Goal: Information Seeking & Learning: Check status

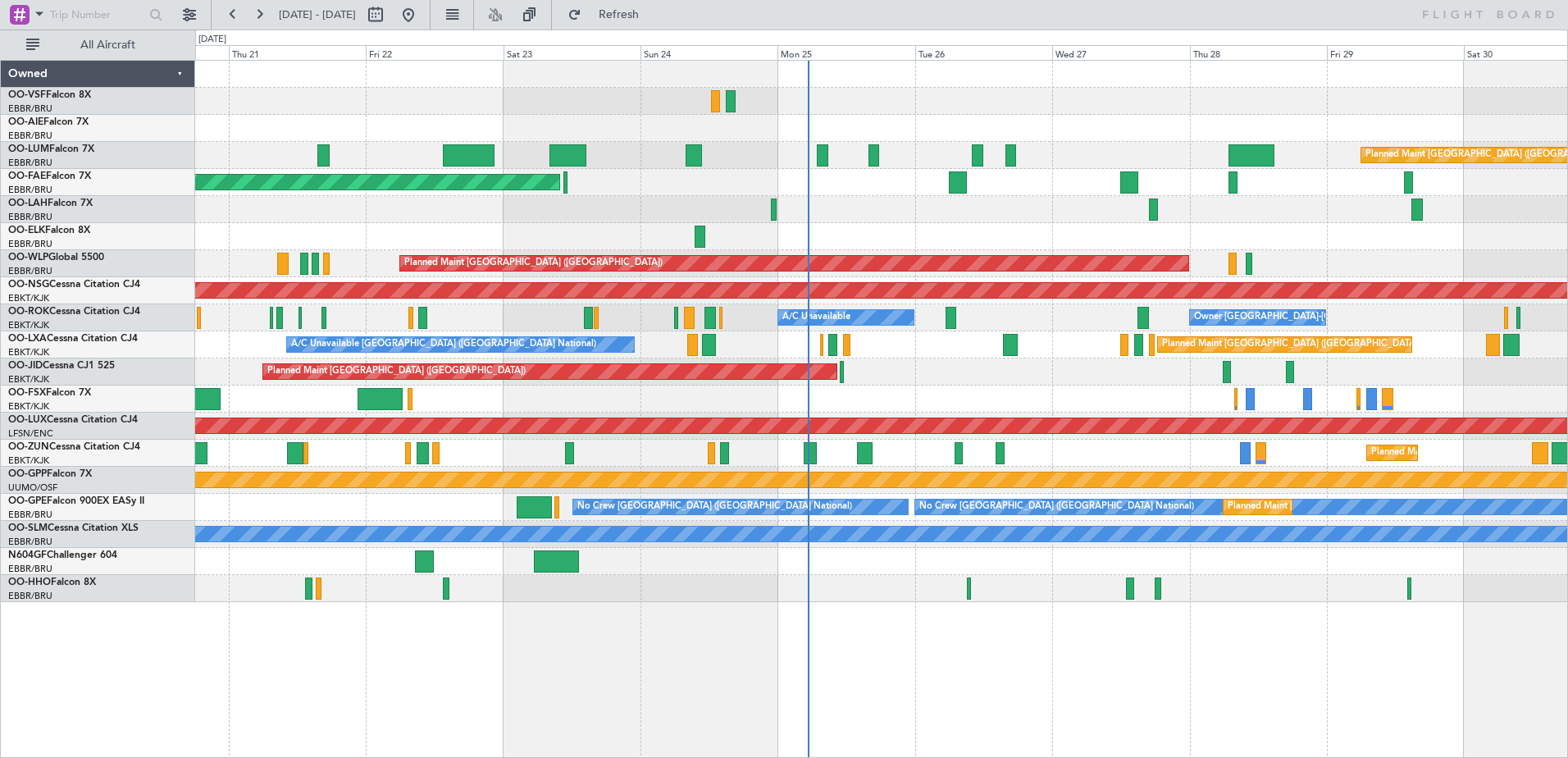
click at [1305, 183] on div "Planned Maint Kortrijk-[GEOGRAPHIC_DATA]" at bounding box center [882, 183] width 1372 height 27
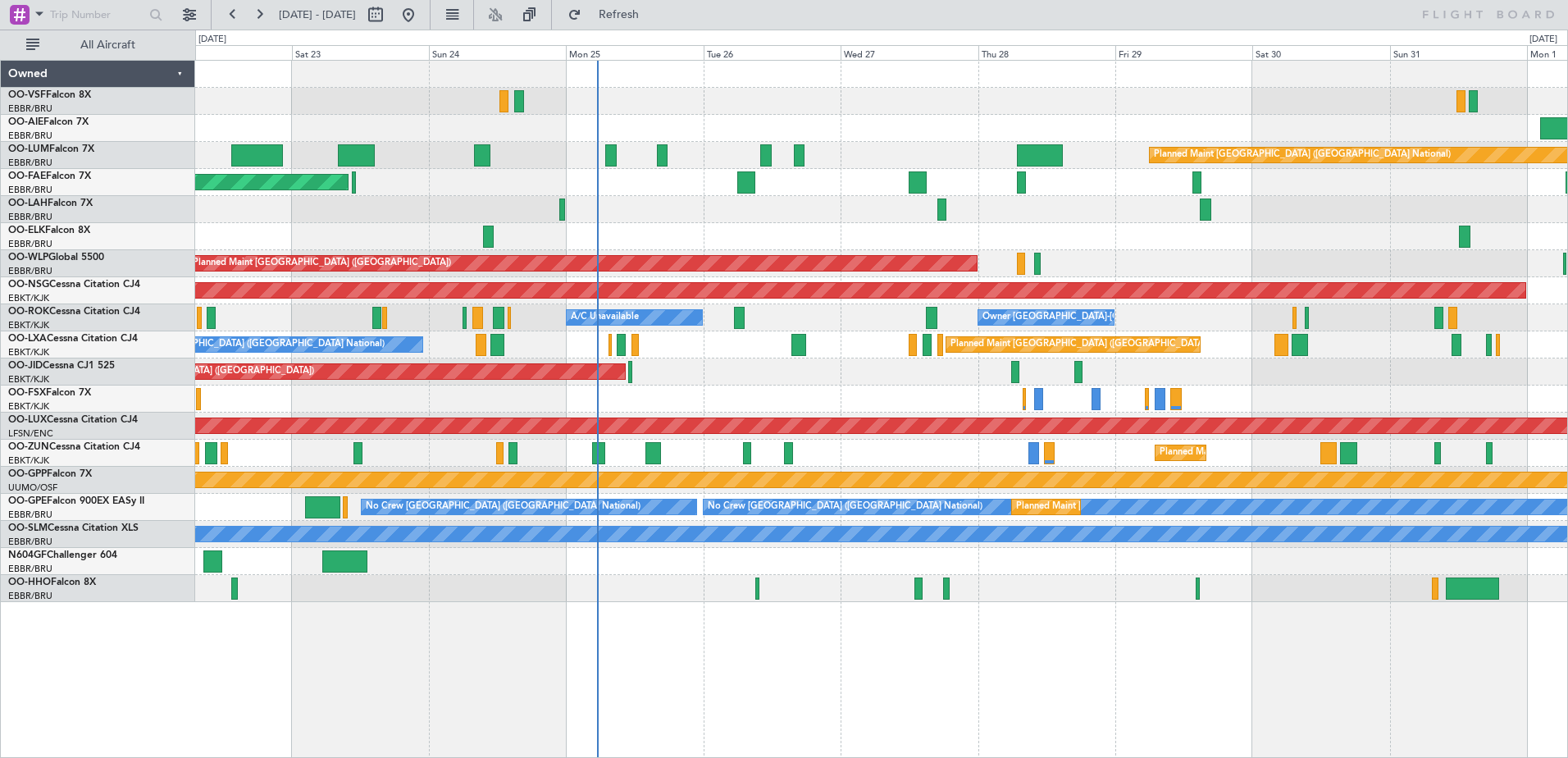
click at [759, 387] on div "Planned Maint [GEOGRAPHIC_DATA] ([GEOGRAPHIC_DATA]) Planned Maint [GEOGRAPHIC_D…" at bounding box center [882, 331] width 1372 height 542
click at [229, 17] on button at bounding box center [233, 14] width 26 height 26
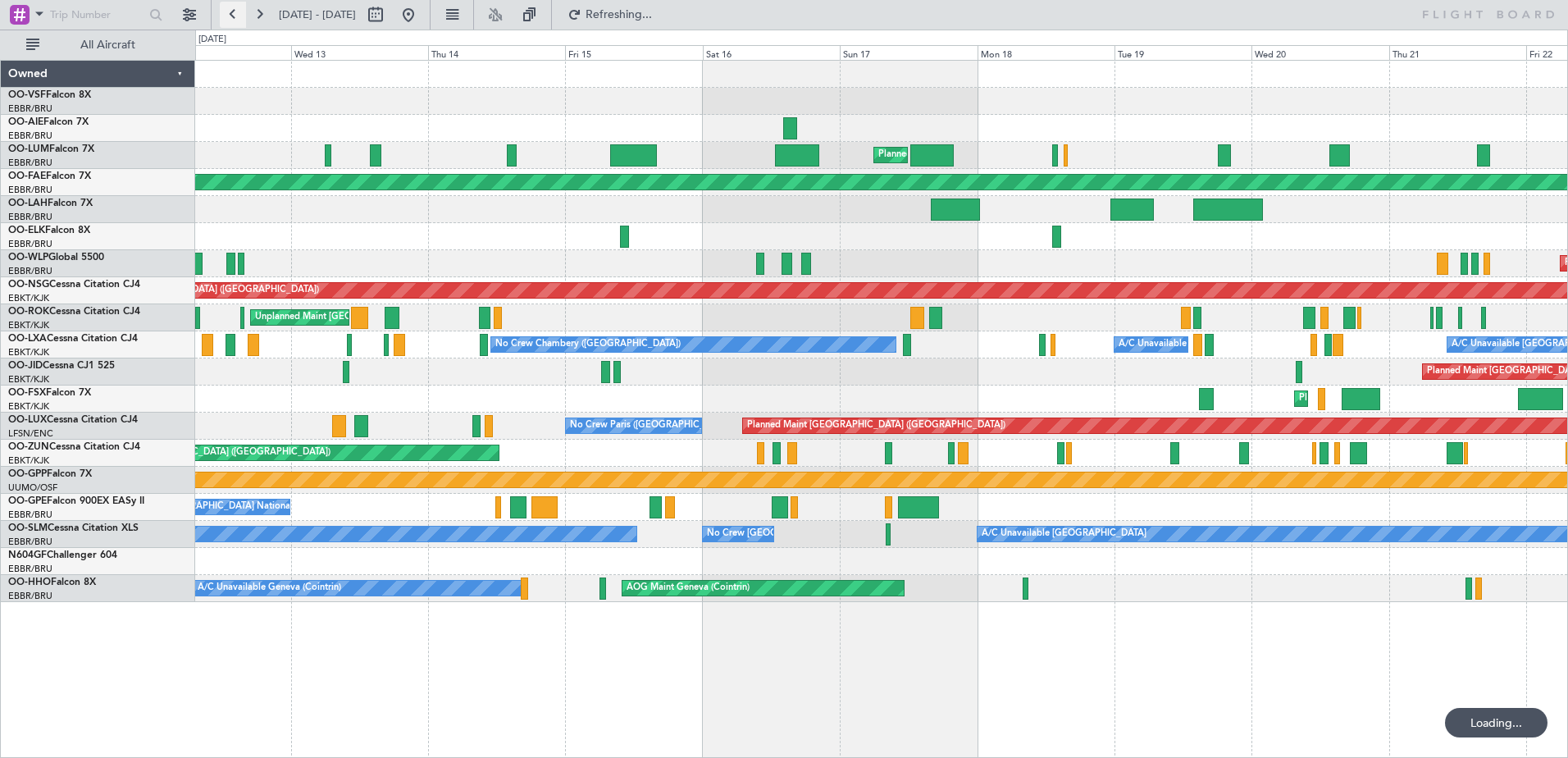
click at [229, 17] on button at bounding box center [233, 14] width 26 height 26
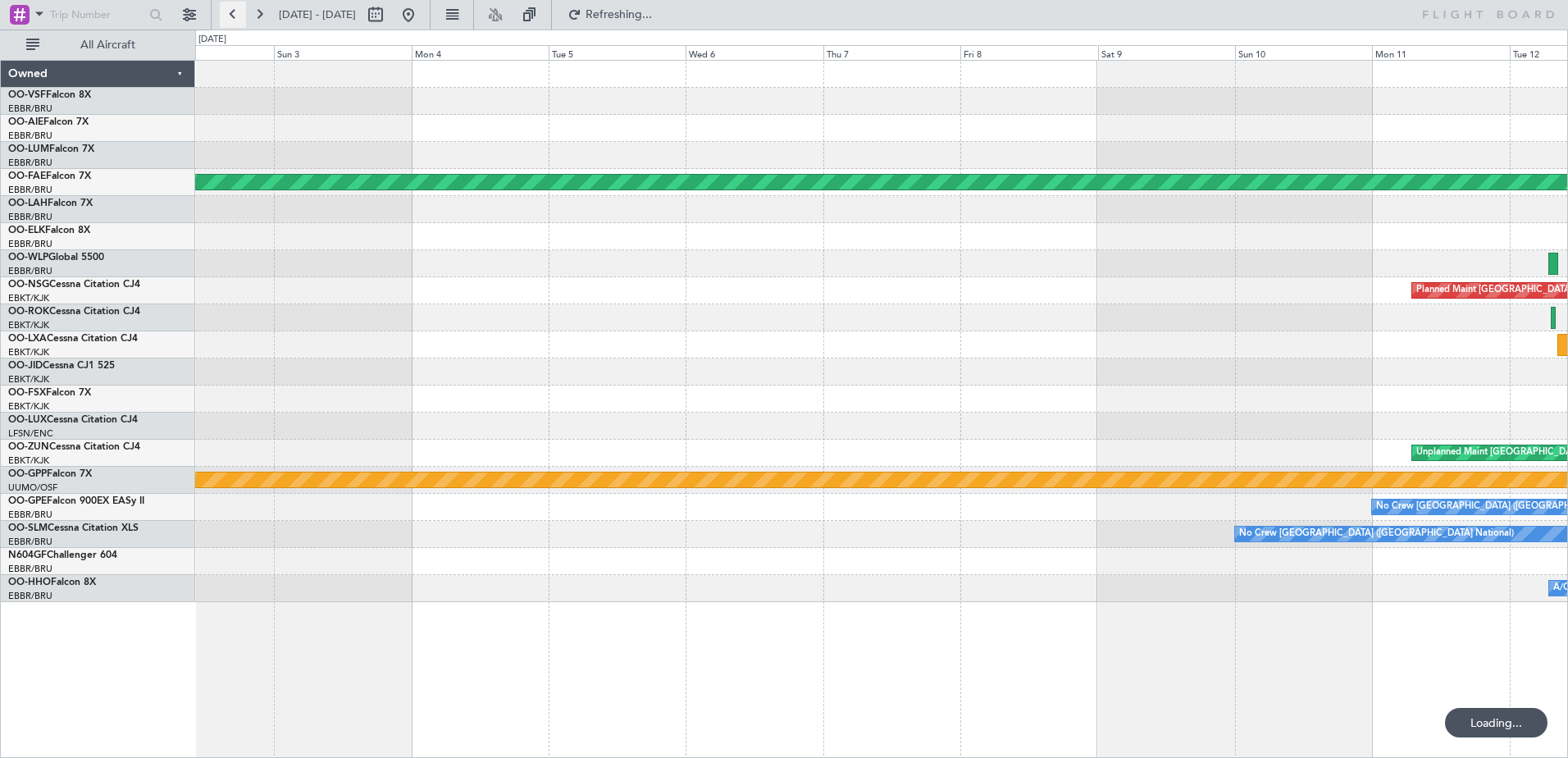
click at [229, 17] on button at bounding box center [233, 14] width 26 height 26
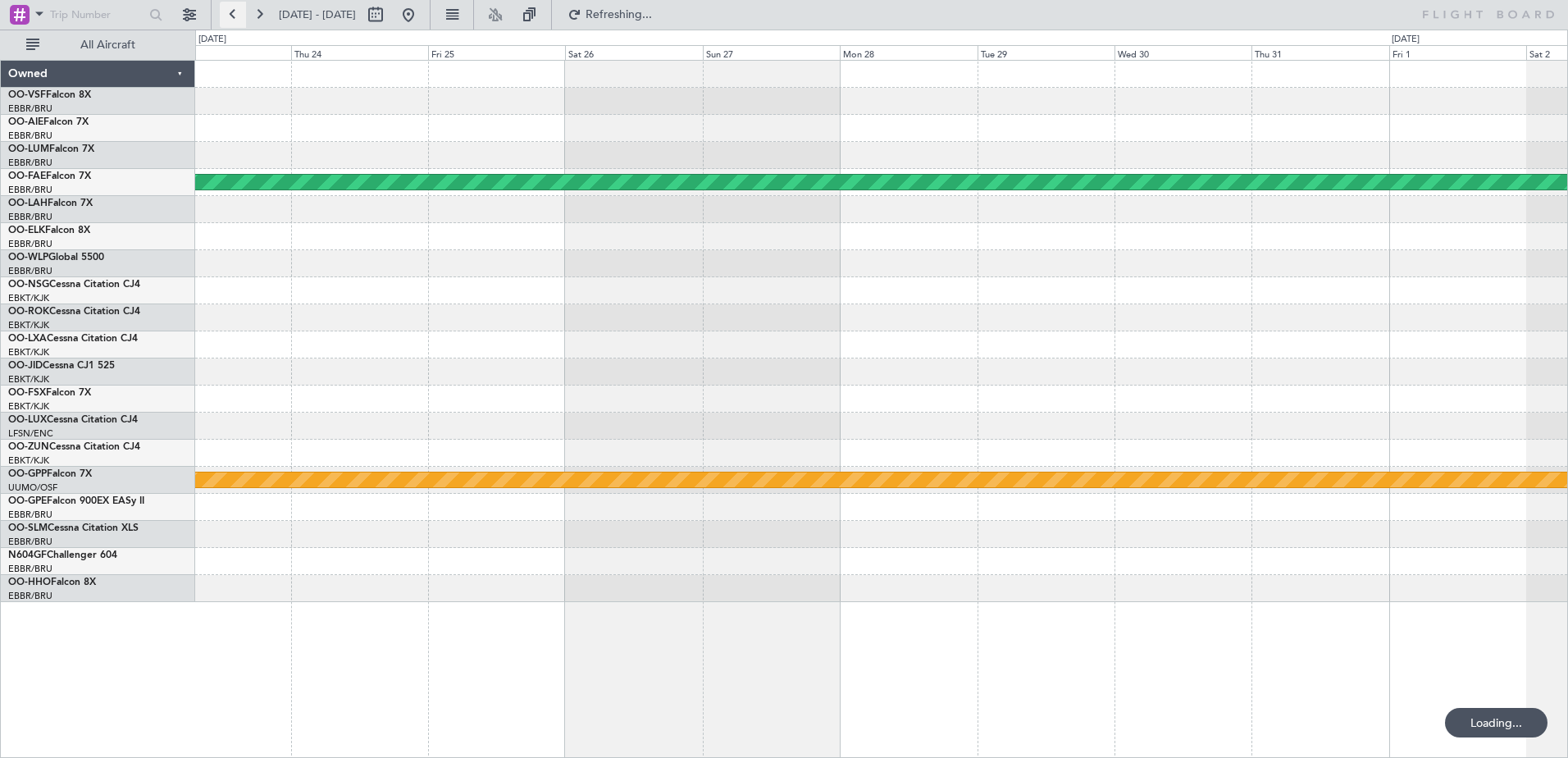
click at [229, 17] on button at bounding box center [233, 14] width 26 height 26
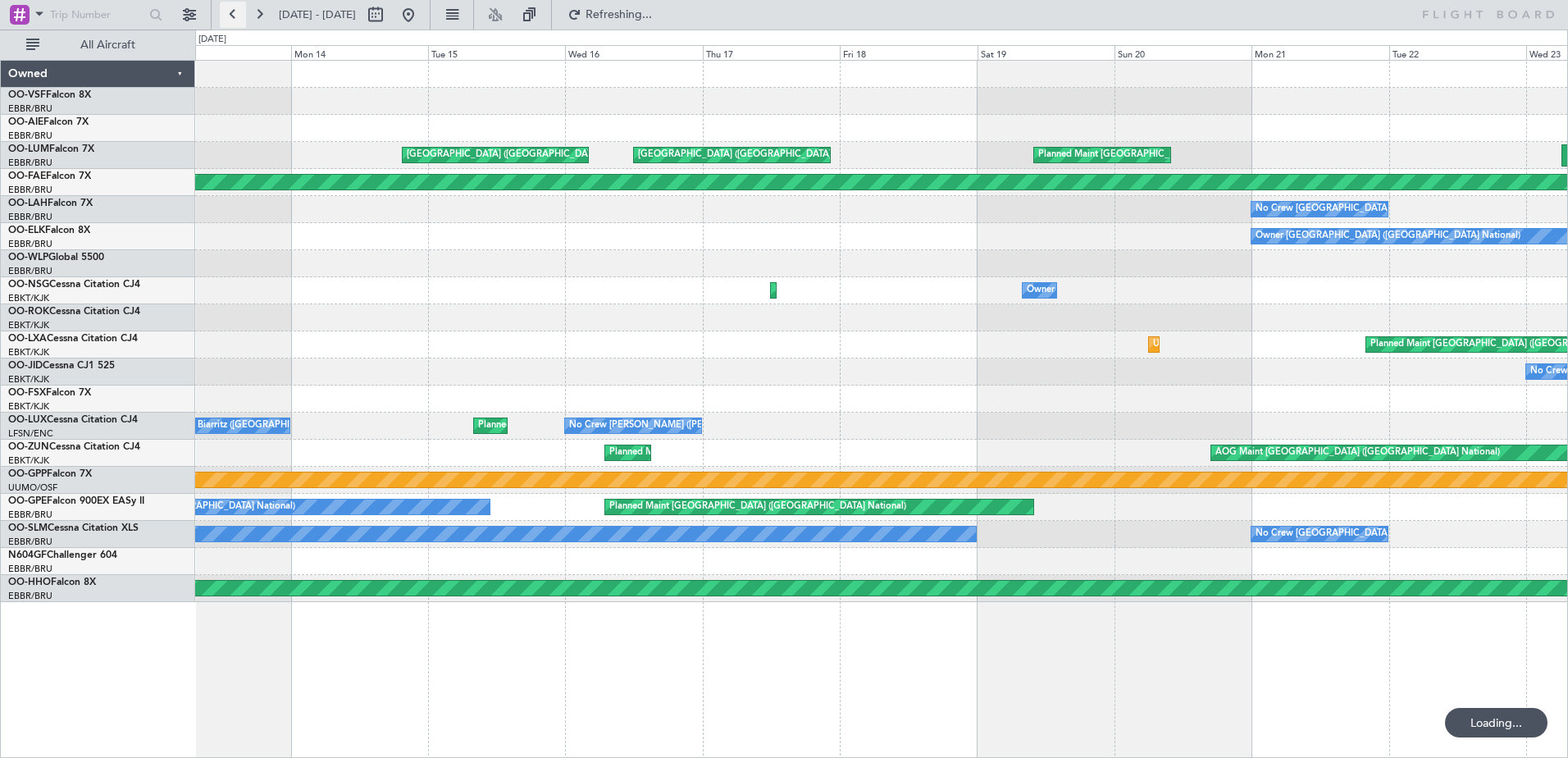
click at [229, 17] on button at bounding box center [233, 14] width 26 height 26
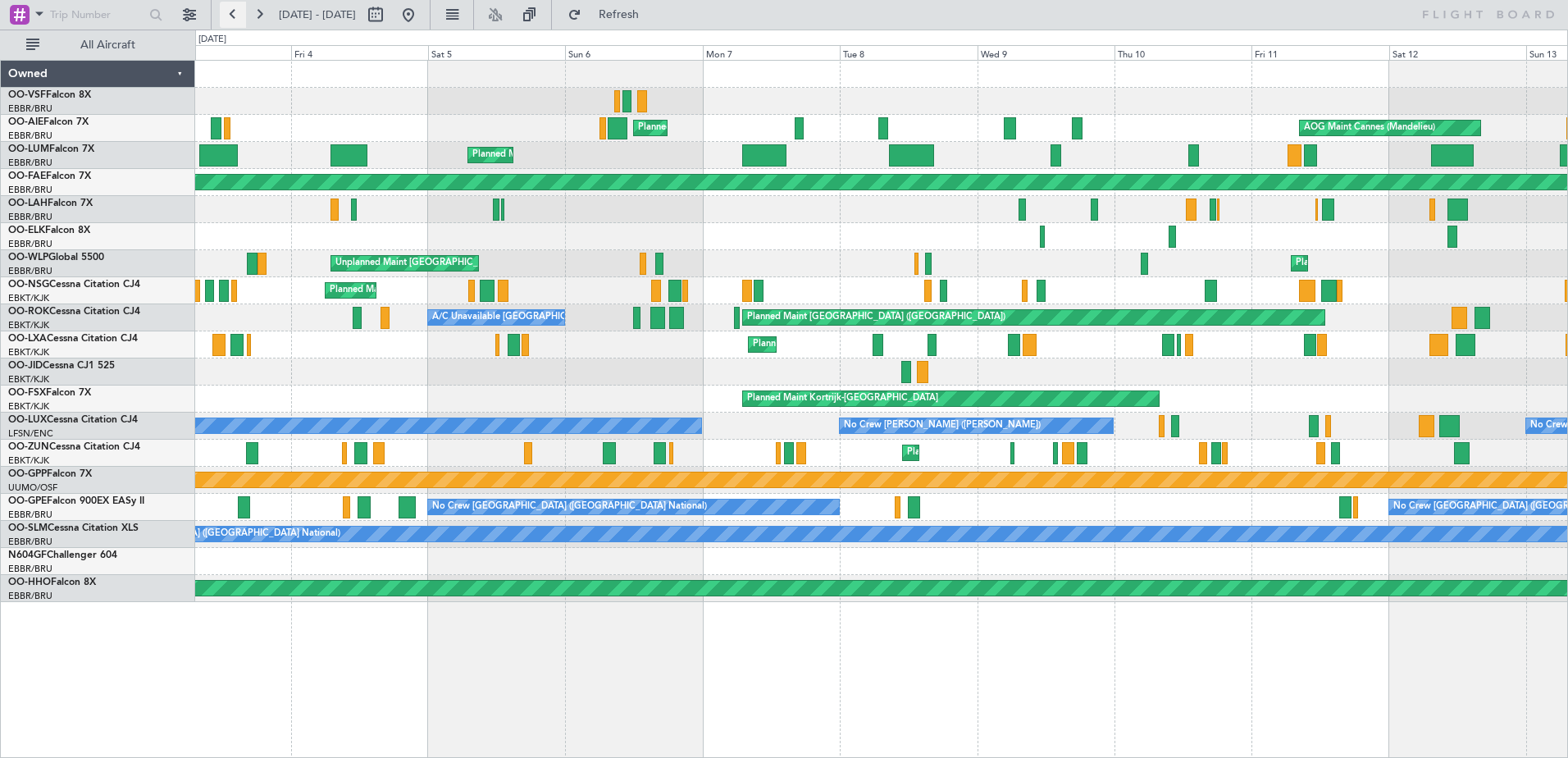
click at [235, 13] on button at bounding box center [233, 14] width 26 height 26
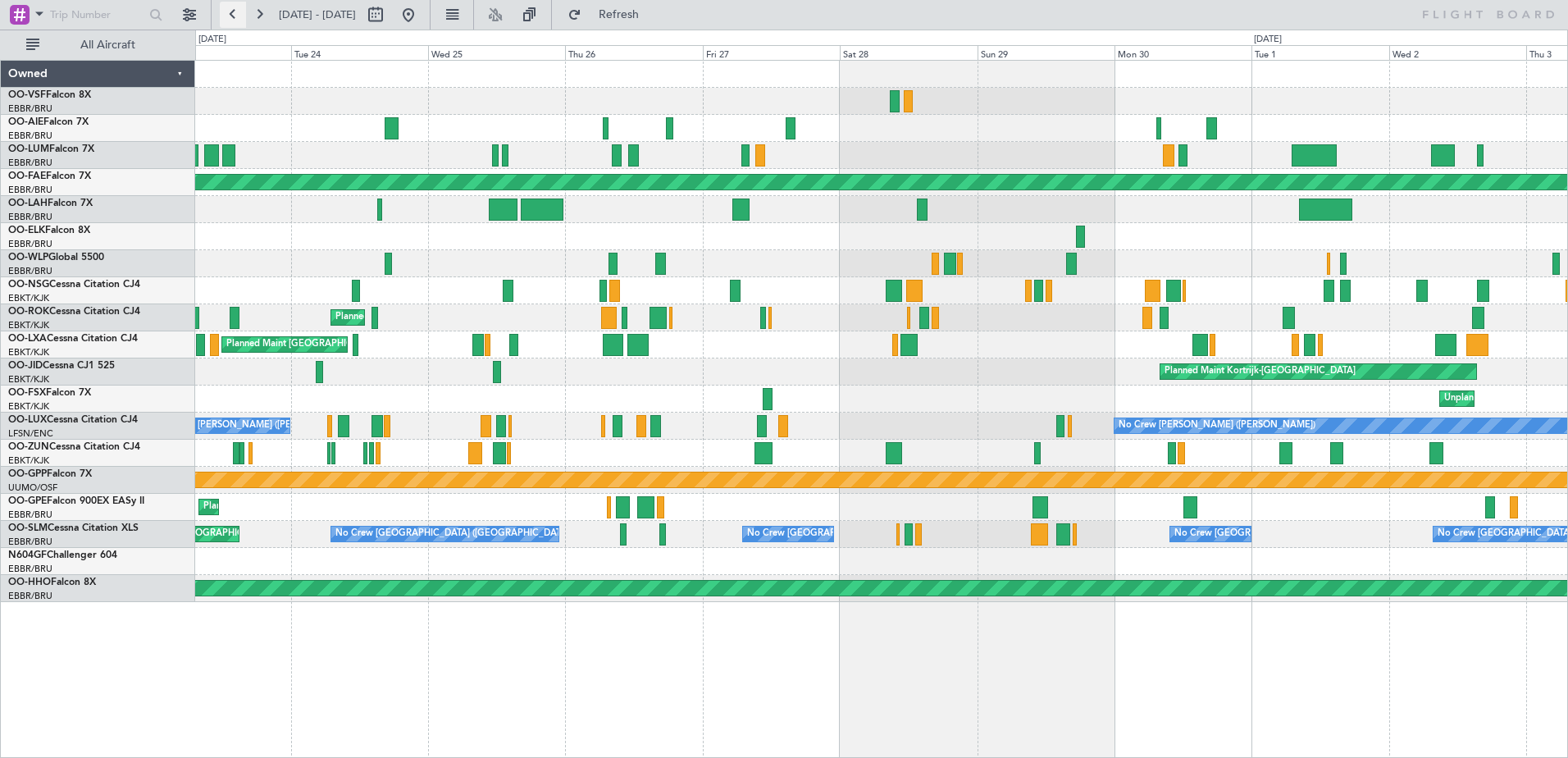
click at [232, 14] on button at bounding box center [233, 14] width 26 height 26
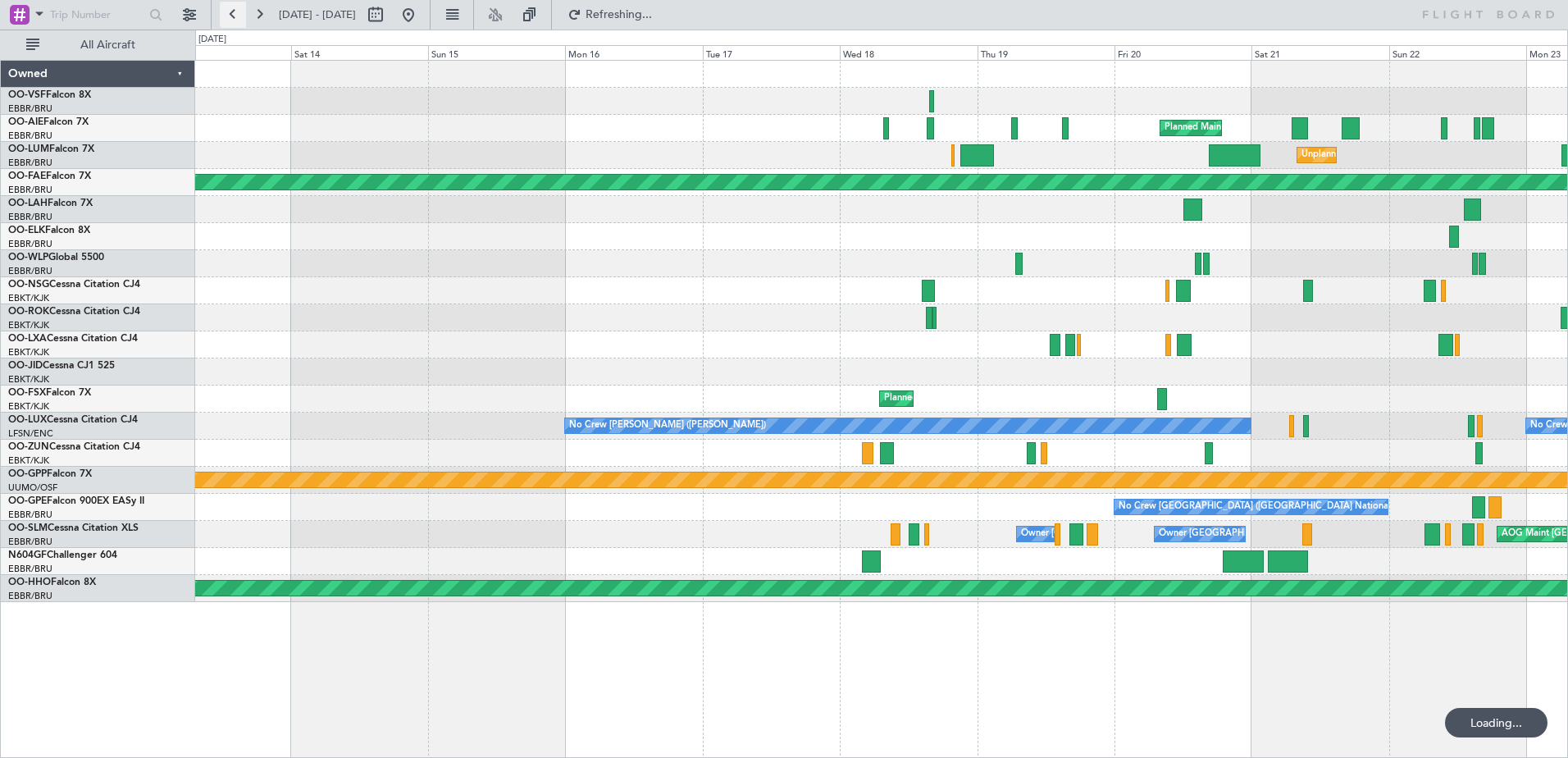
click at [232, 14] on button at bounding box center [233, 14] width 26 height 26
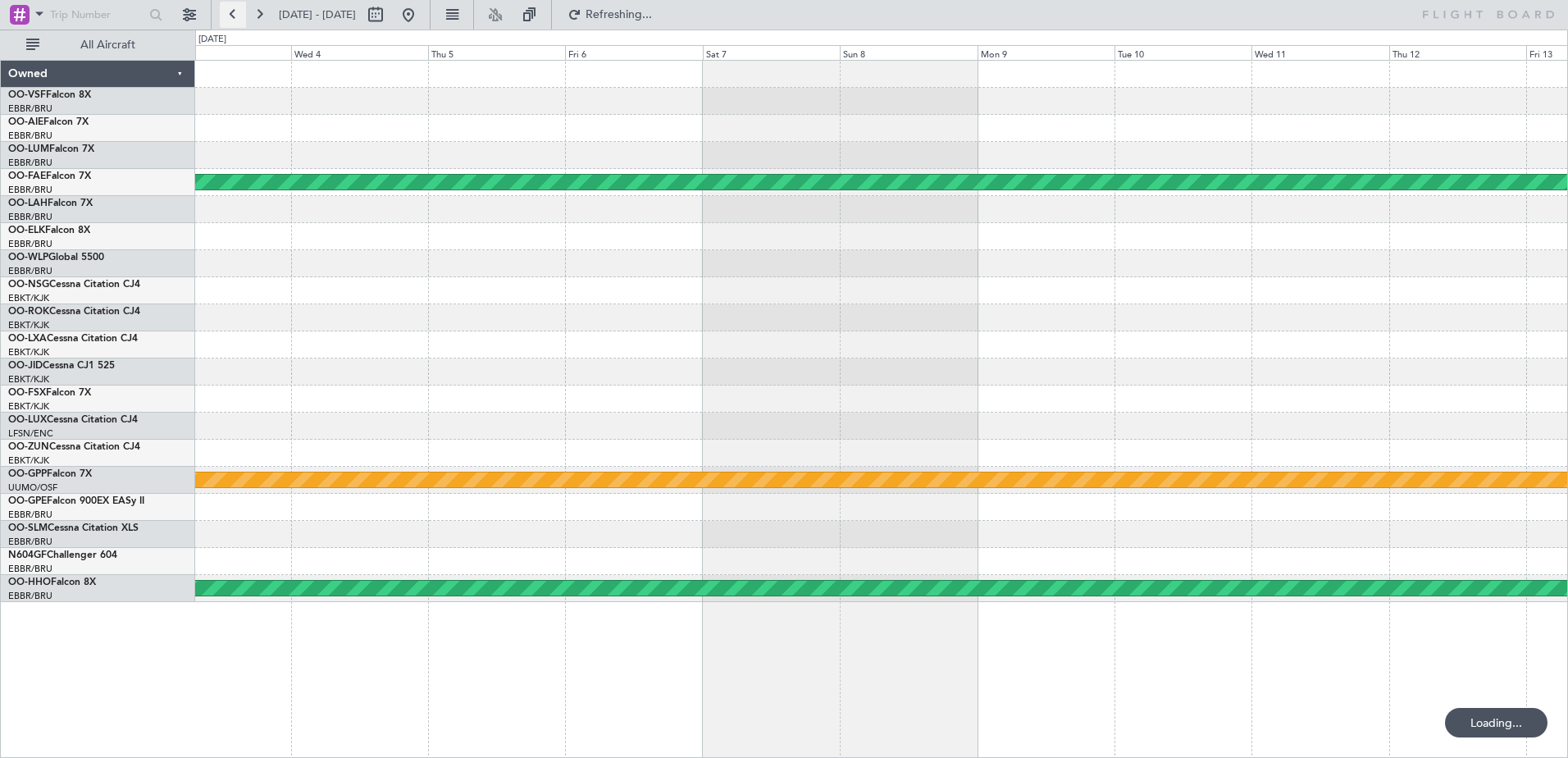
click at [232, 14] on button at bounding box center [233, 14] width 26 height 26
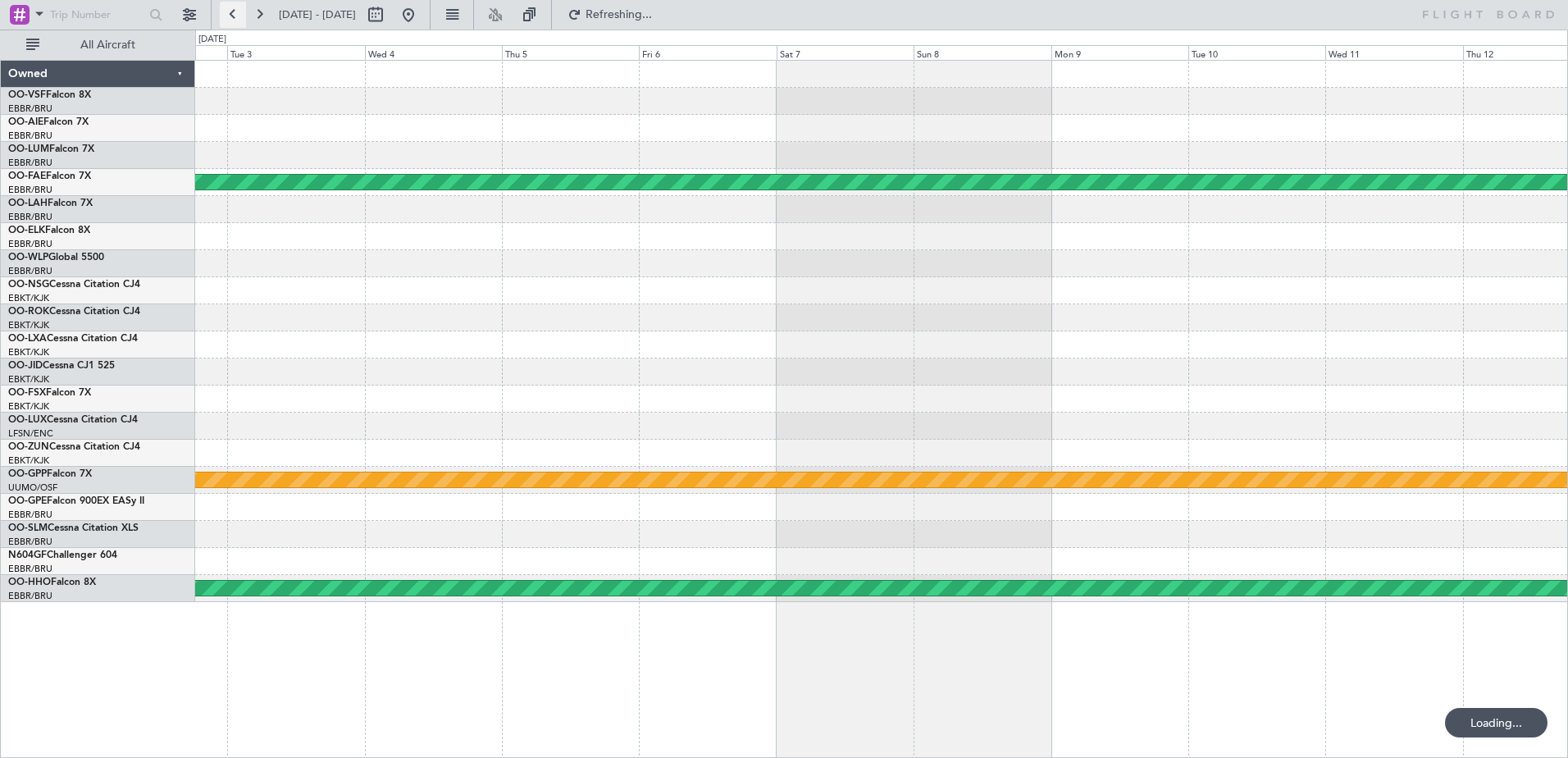
click at [232, 14] on button at bounding box center [233, 14] width 26 height 26
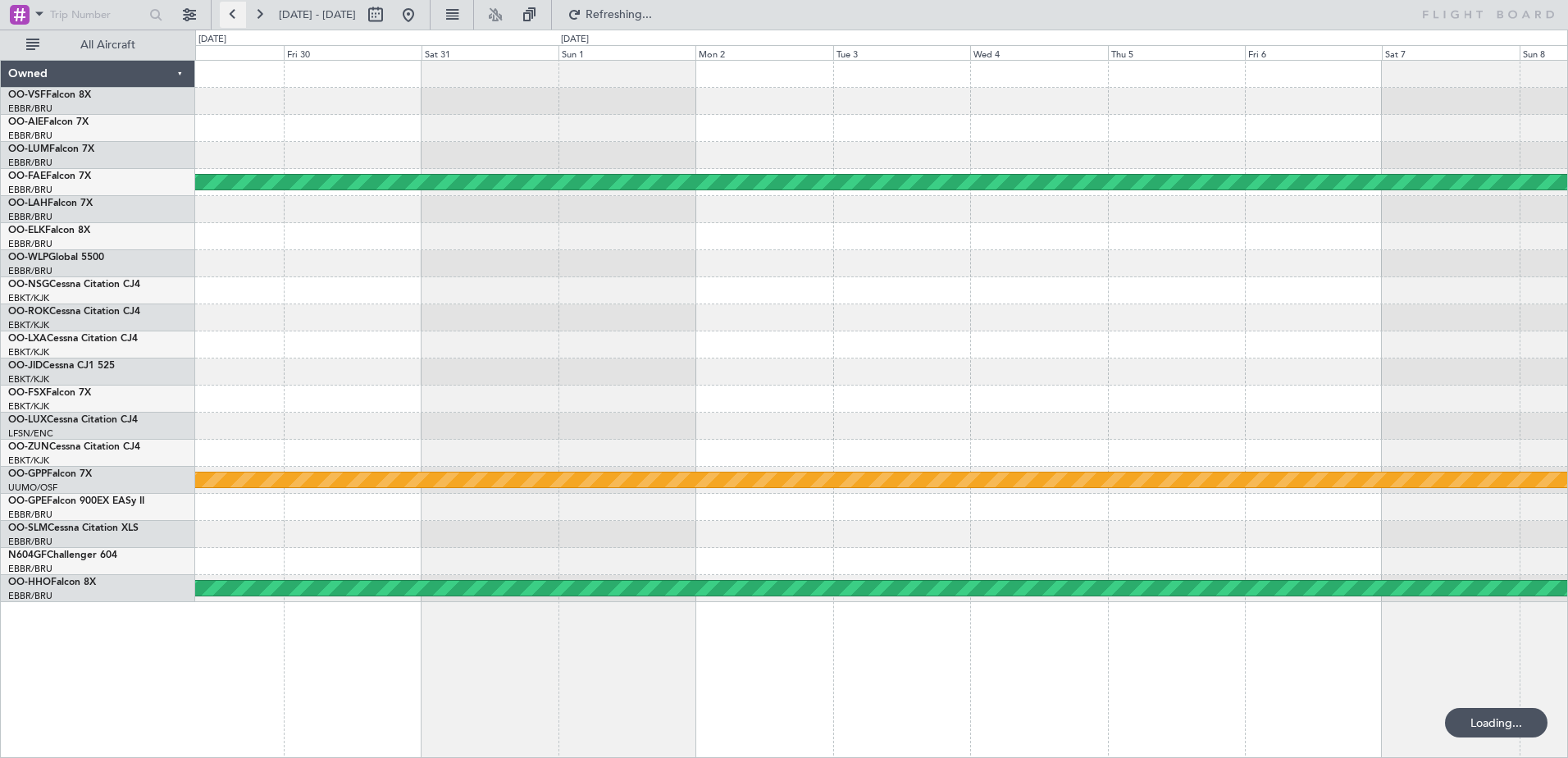
click at [232, 14] on button at bounding box center [233, 14] width 26 height 26
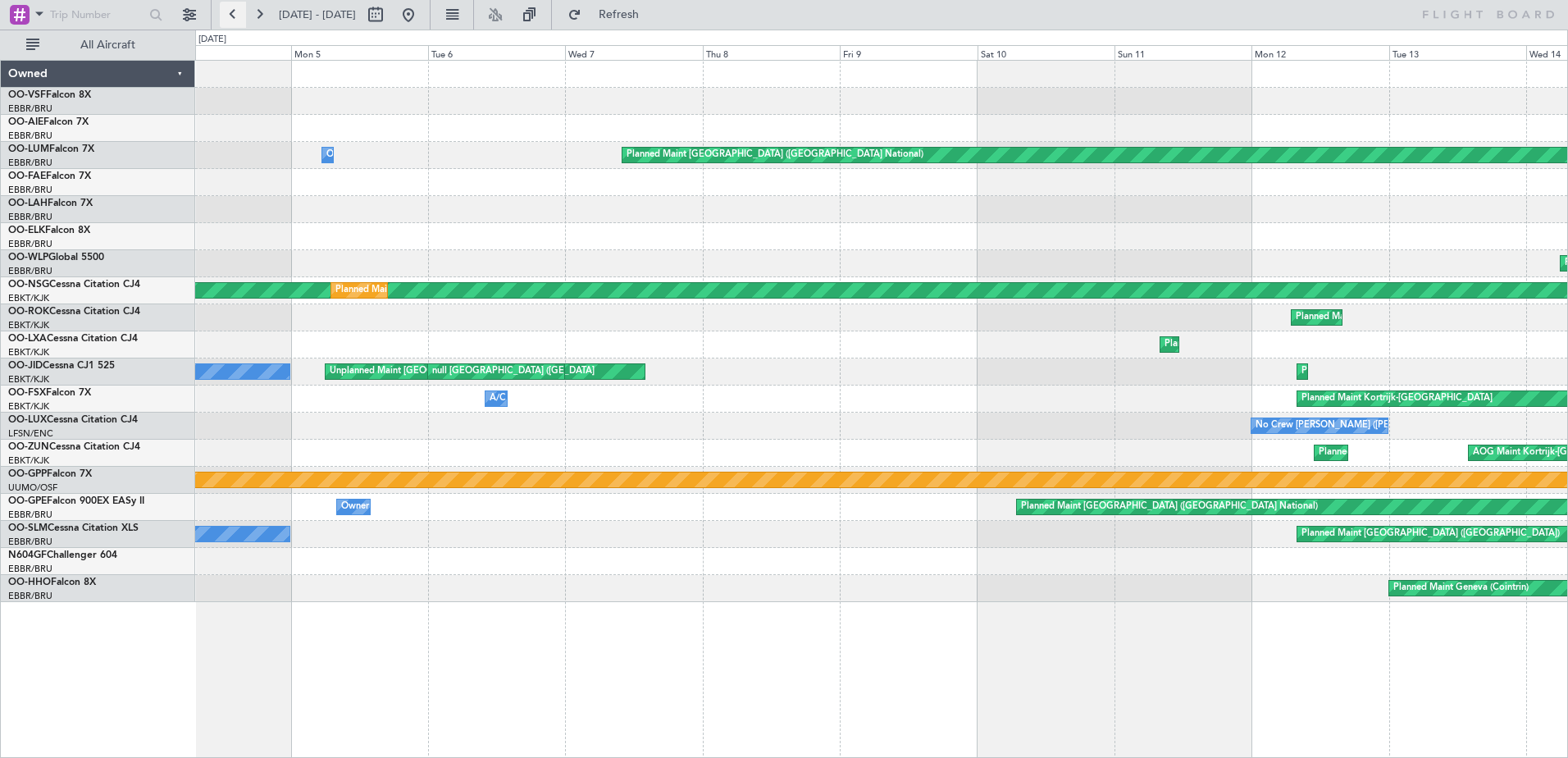
click at [231, 13] on button at bounding box center [233, 14] width 26 height 26
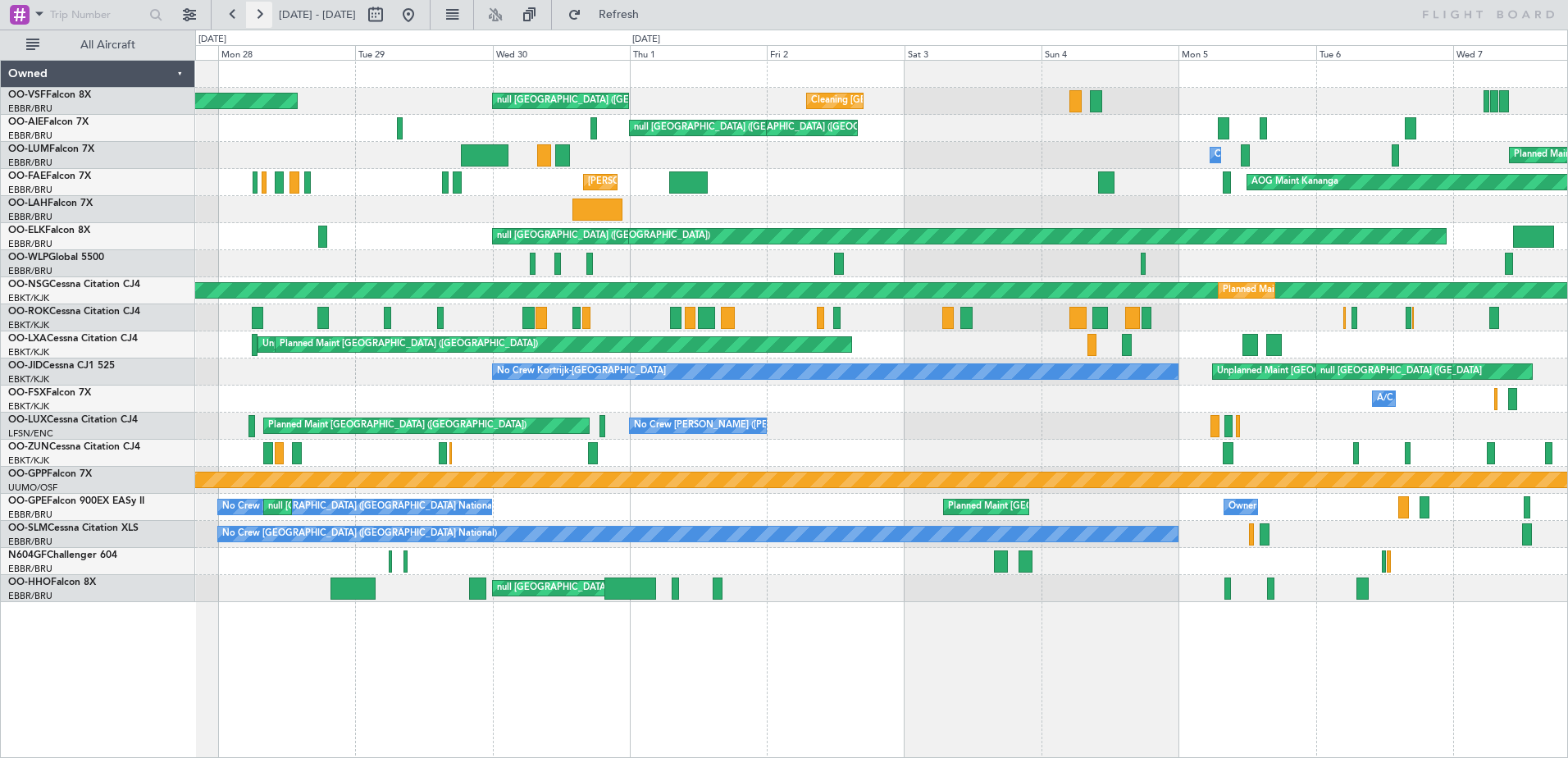
click at [256, 15] on button at bounding box center [259, 14] width 26 height 26
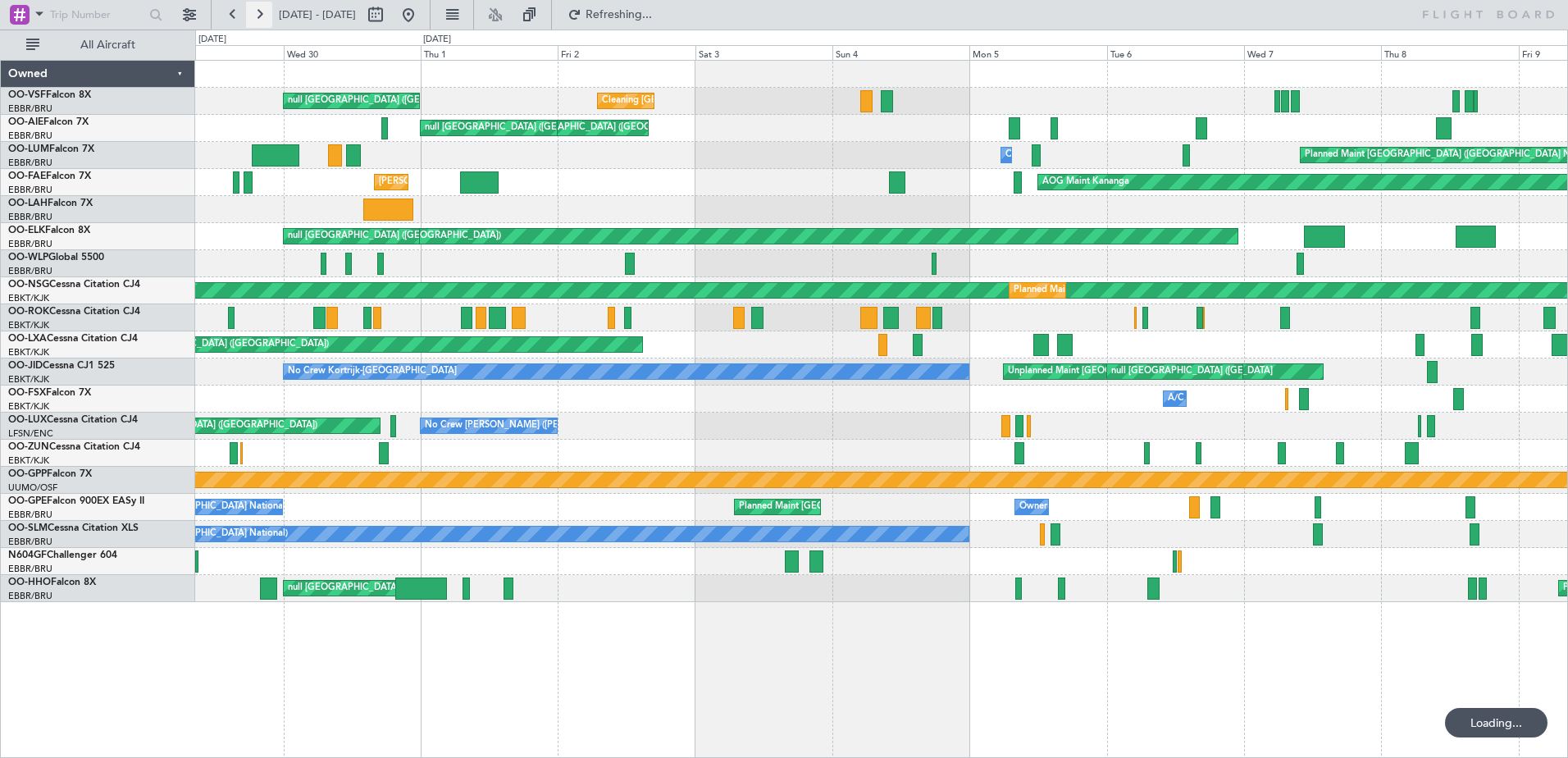
click at [256, 15] on button at bounding box center [259, 14] width 26 height 26
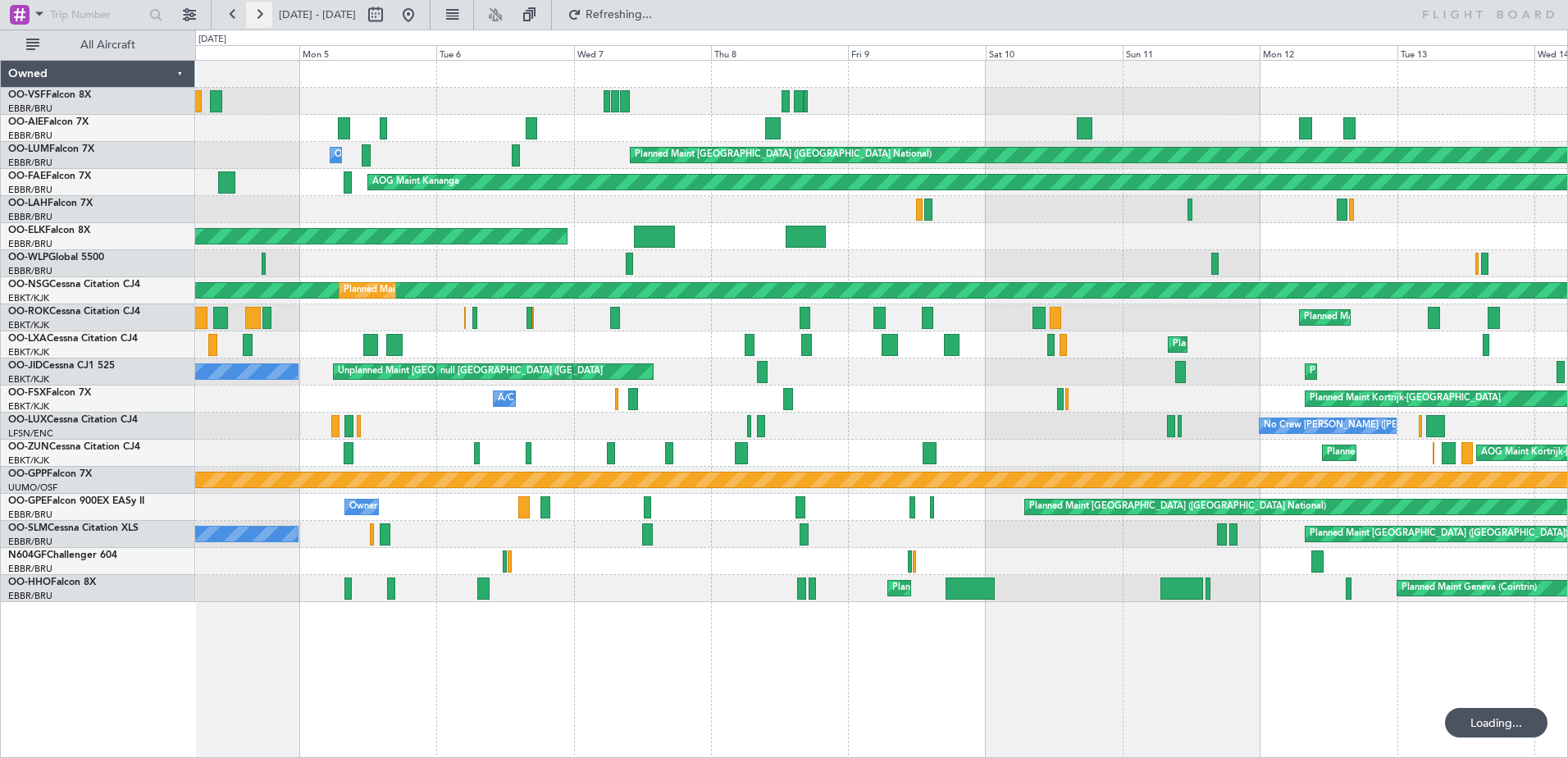
click at [256, 15] on button at bounding box center [259, 14] width 26 height 26
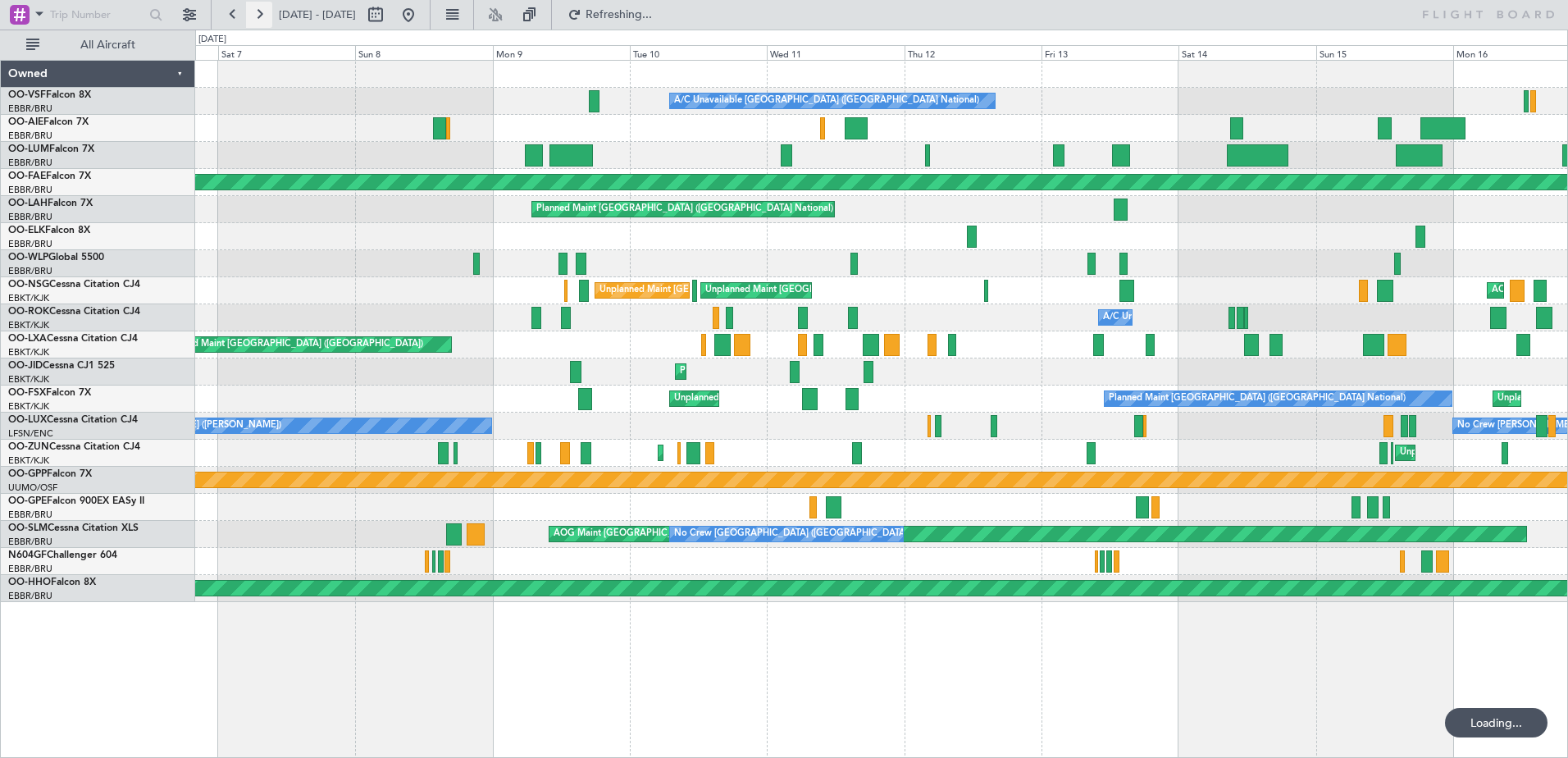
click at [256, 15] on button at bounding box center [259, 14] width 26 height 26
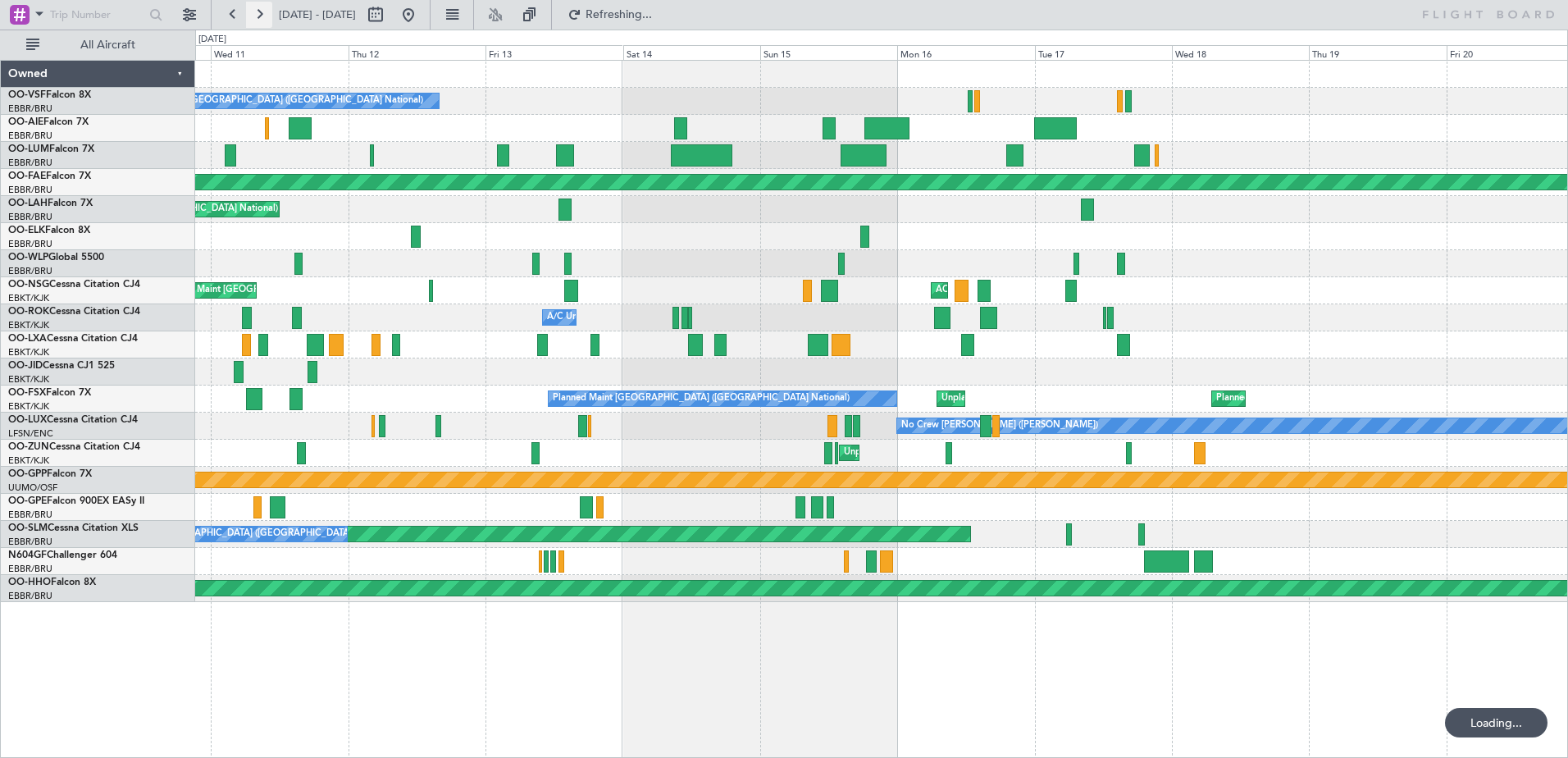
click at [256, 15] on button at bounding box center [259, 14] width 26 height 26
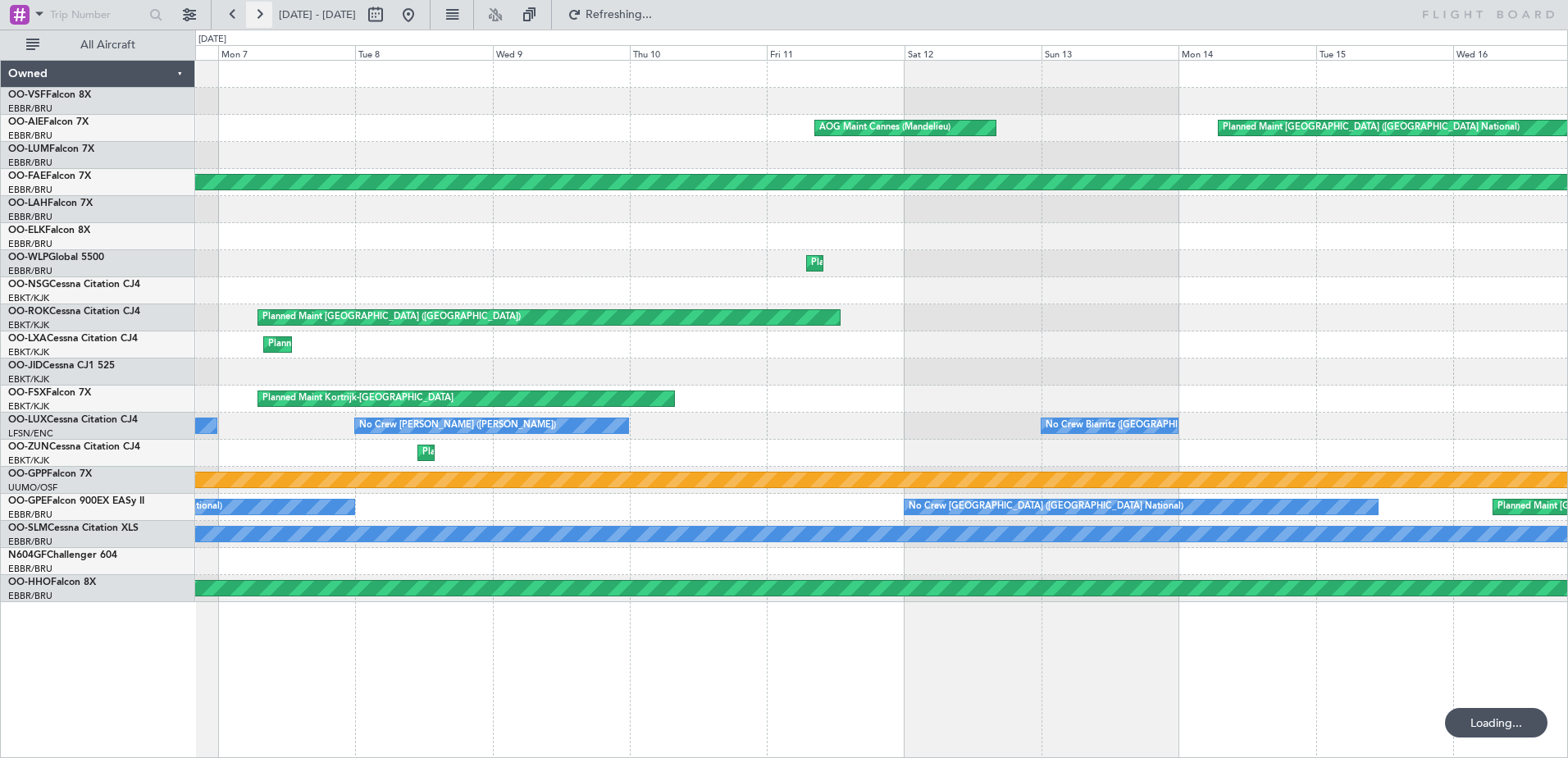
click at [256, 15] on button at bounding box center [259, 14] width 26 height 26
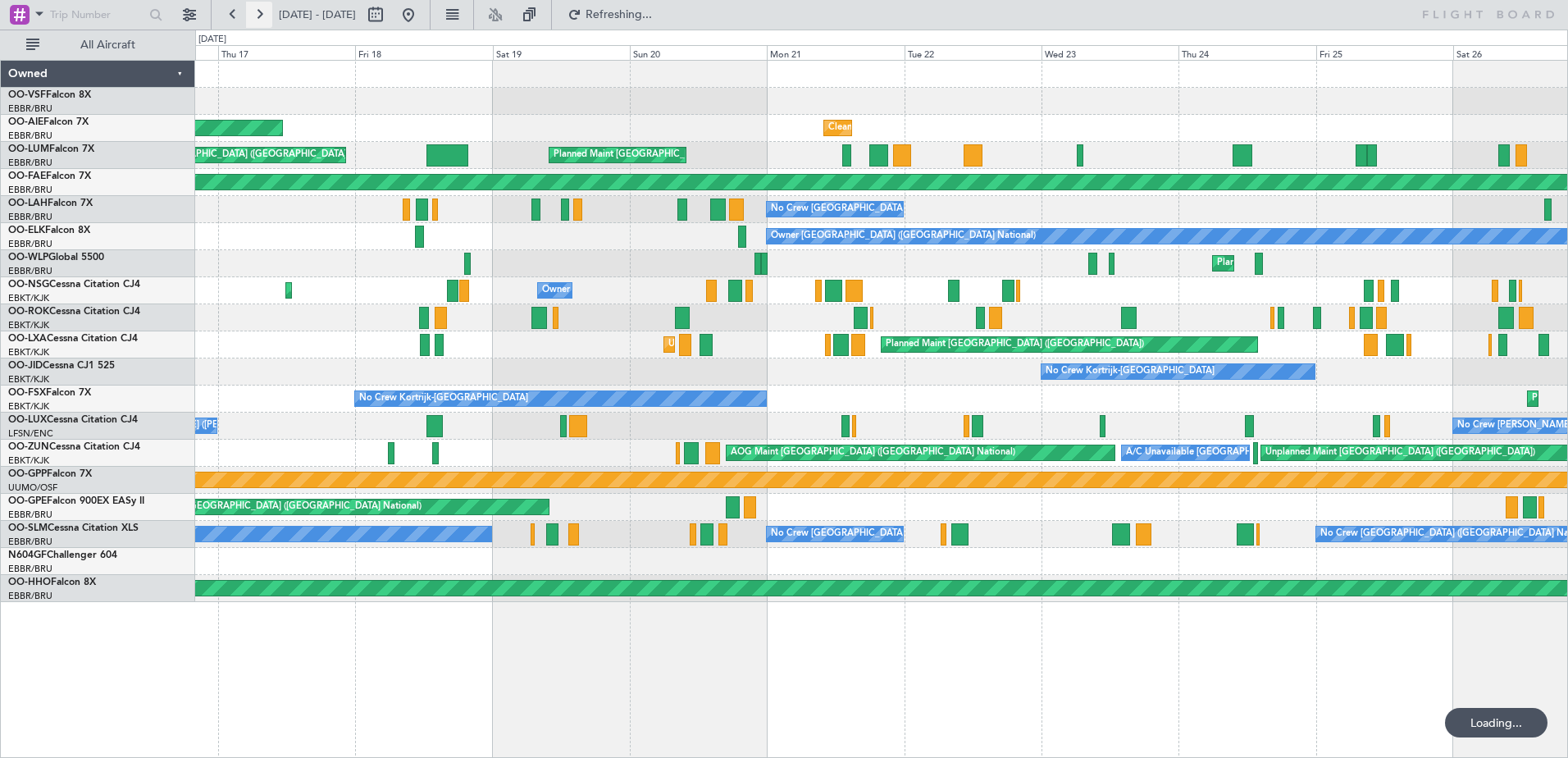
click at [256, 15] on button at bounding box center [259, 14] width 26 height 26
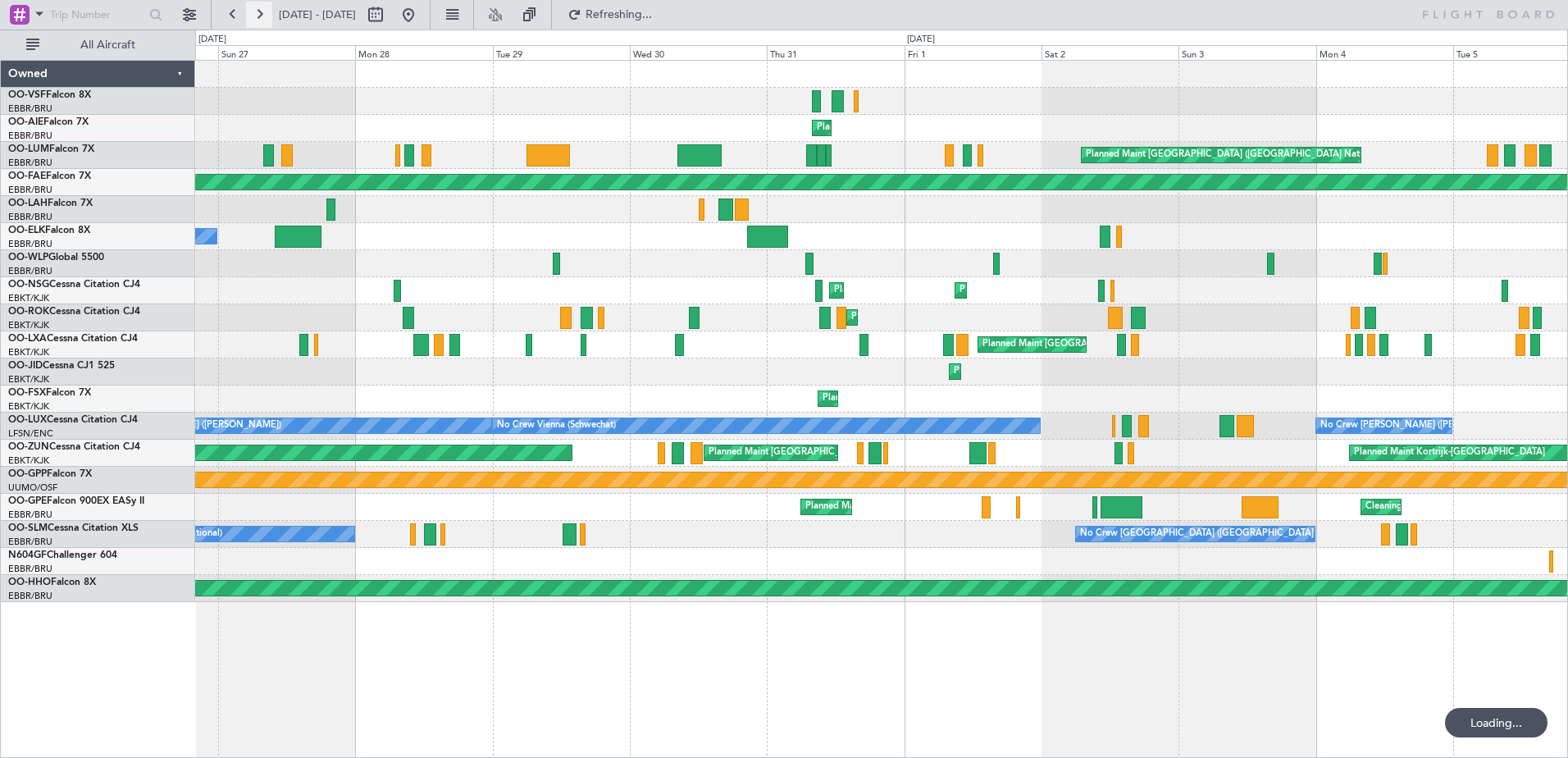
click at [256, 15] on button at bounding box center [259, 14] width 26 height 26
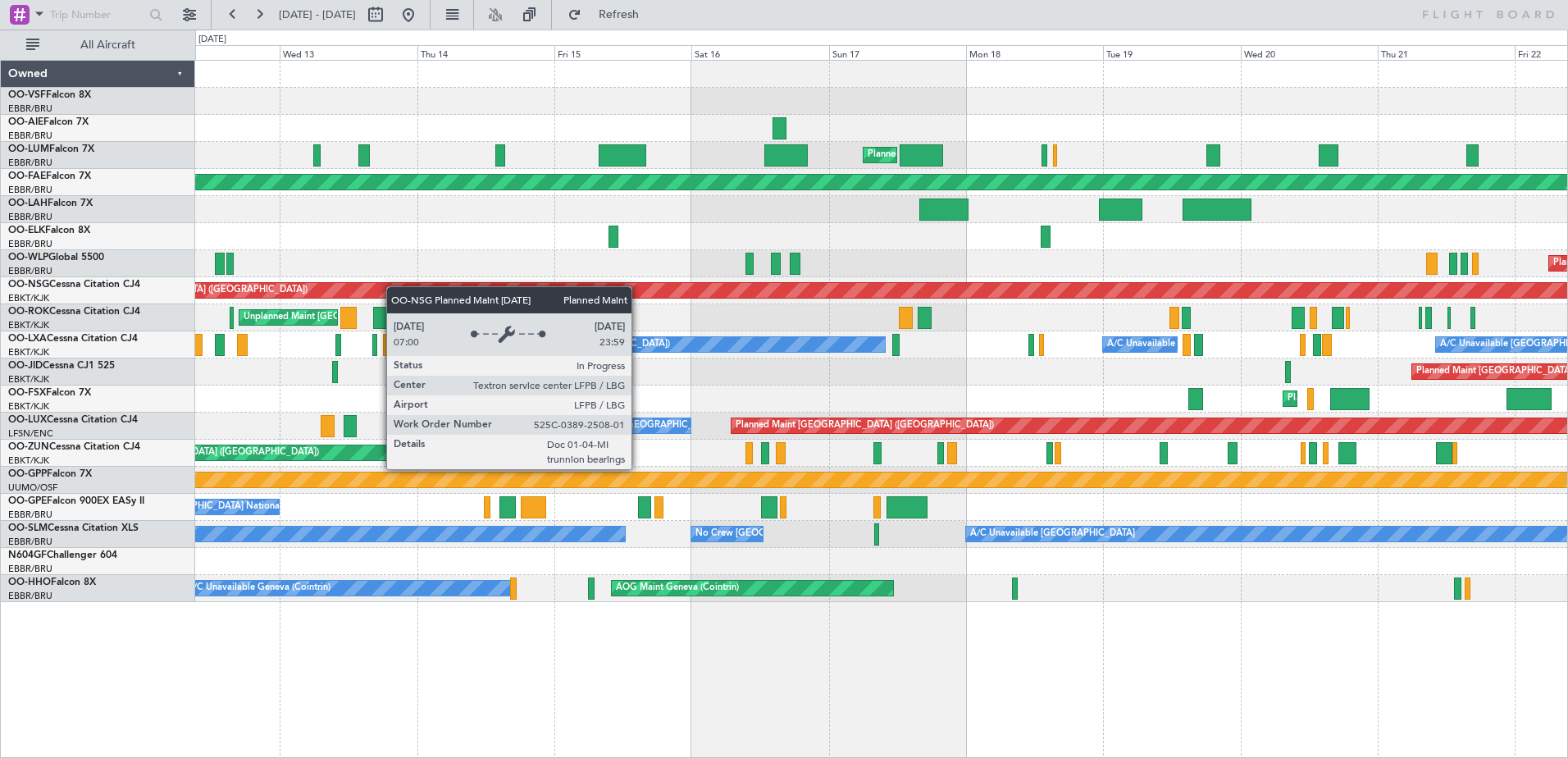
click at [210, 297] on div "Planned Maint [GEOGRAPHIC_DATA] ([GEOGRAPHIC_DATA] National) Unplanned Maint [G…" at bounding box center [882, 331] width 1372 height 542
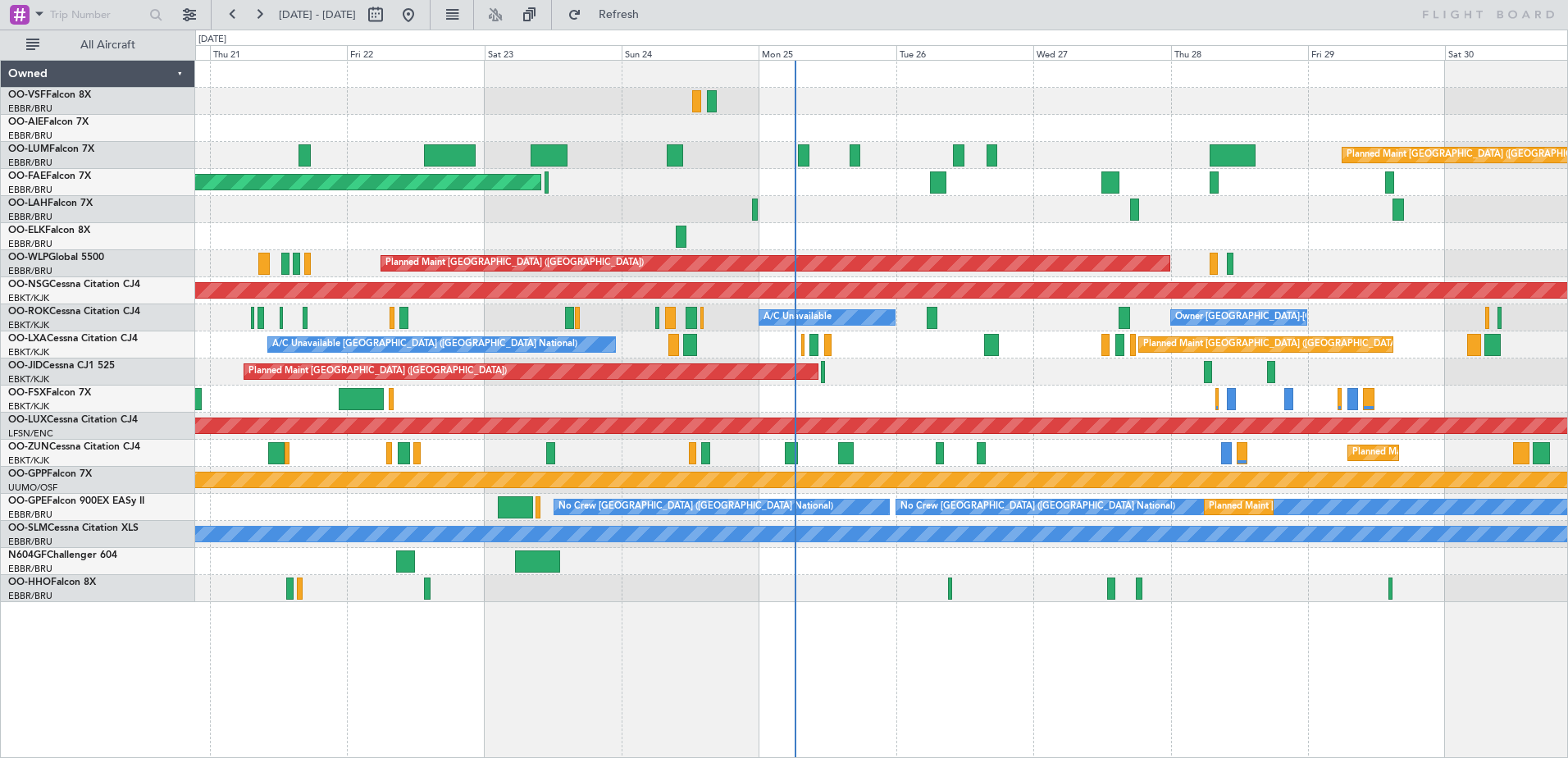
click at [710, 235] on div "Planned Maint [GEOGRAPHIC_DATA] ([GEOGRAPHIC_DATA]) Planned Maint [GEOGRAPHIC_D…" at bounding box center [882, 331] width 1372 height 542
